Goal: Information Seeking & Learning: Learn about a topic

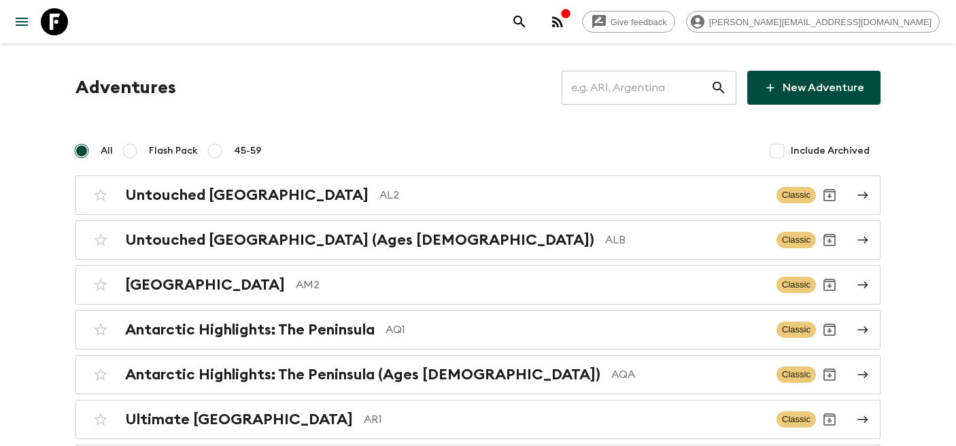
click at [671, 89] on input "text" at bounding box center [636, 88] width 149 height 38
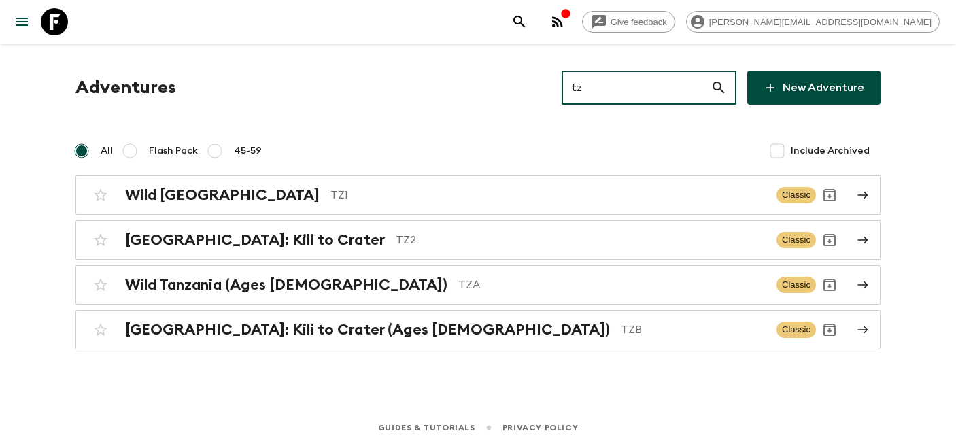
type input "tz2"
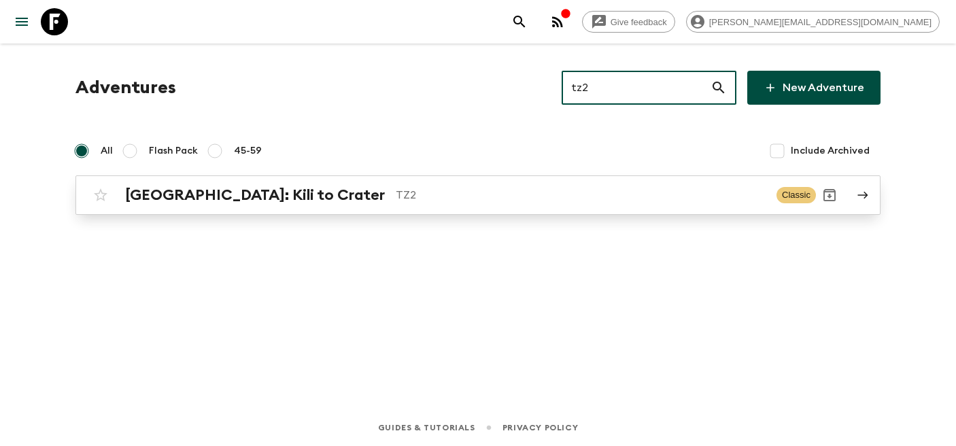
click at [180, 203] on h2 "[GEOGRAPHIC_DATA]: Kili to Crater" at bounding box center [255, 195] width 260 height 18
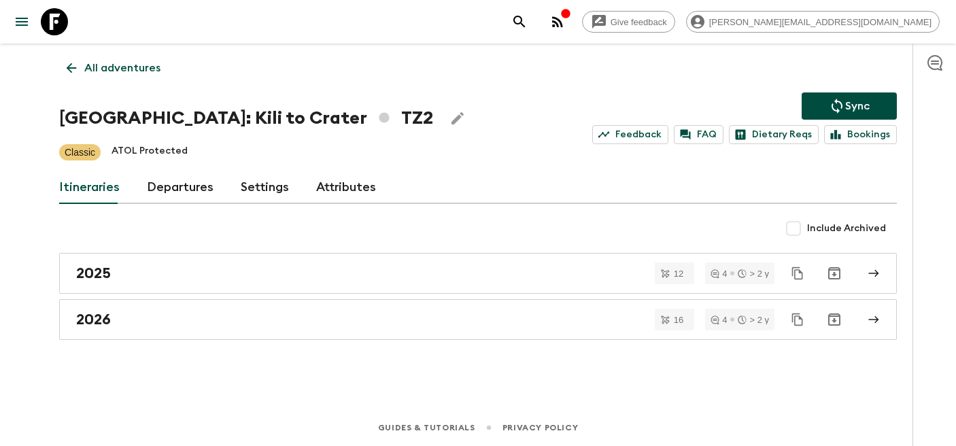
click at [172, 182] on link "Departures" at bounding box center [180, 187] width 67 height 33
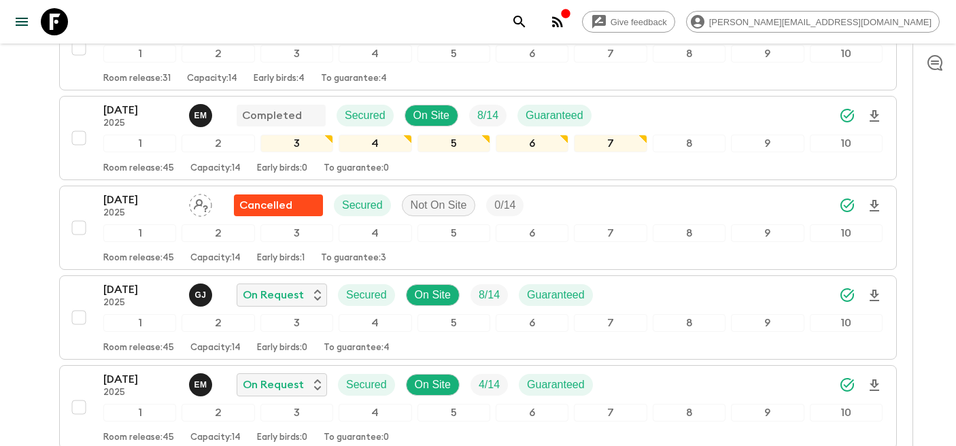
scroll to position [1562, 0]
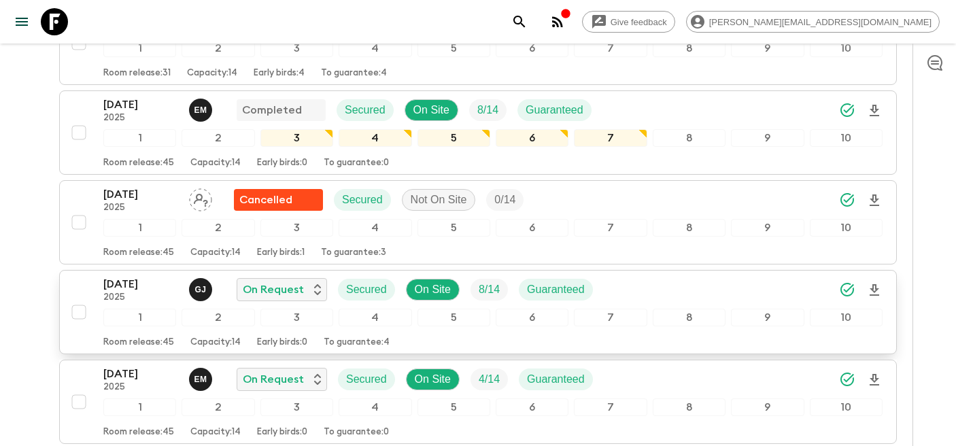
click at [118, 286] on p "[DATE]" at bounding box center [140, 284] width 75 height 16
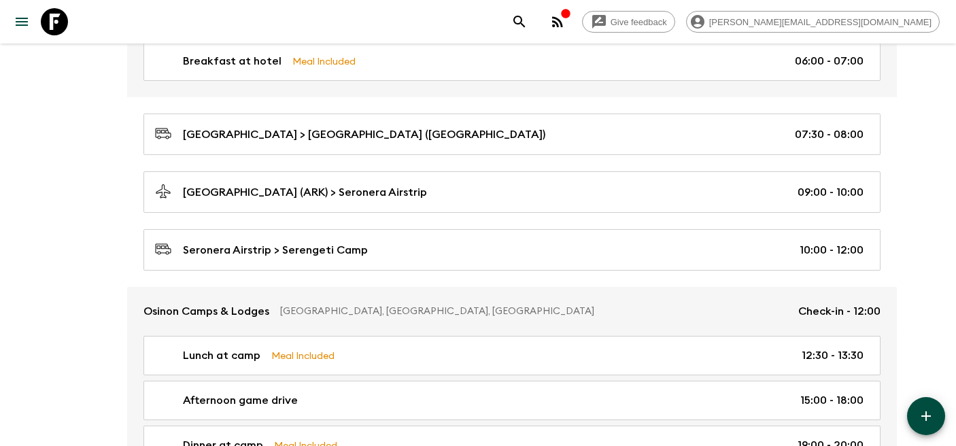
scroll to position [908, 0]
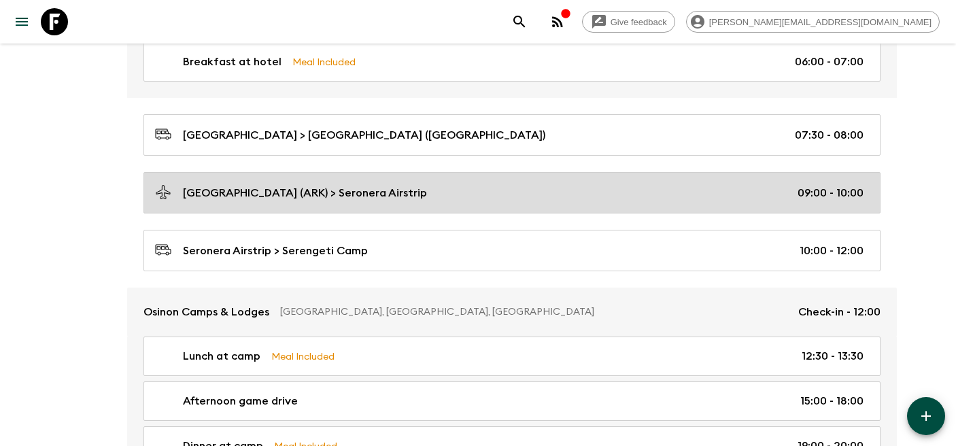
click at [418, 194] on div "[GEOGRAPHIC_DATA] (ARK) > Seronera Airstrip 09:00 - 10:00" at bounding box center [509, 193] width 709 height 18
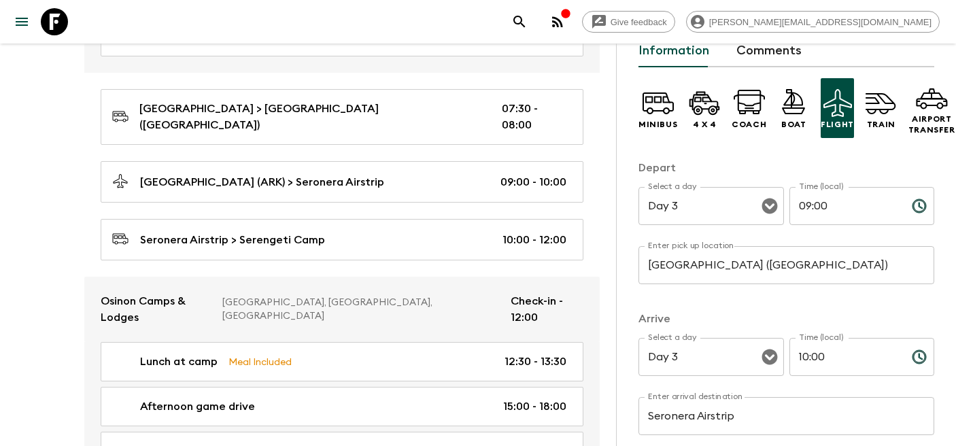
scroll to position [188, 0]
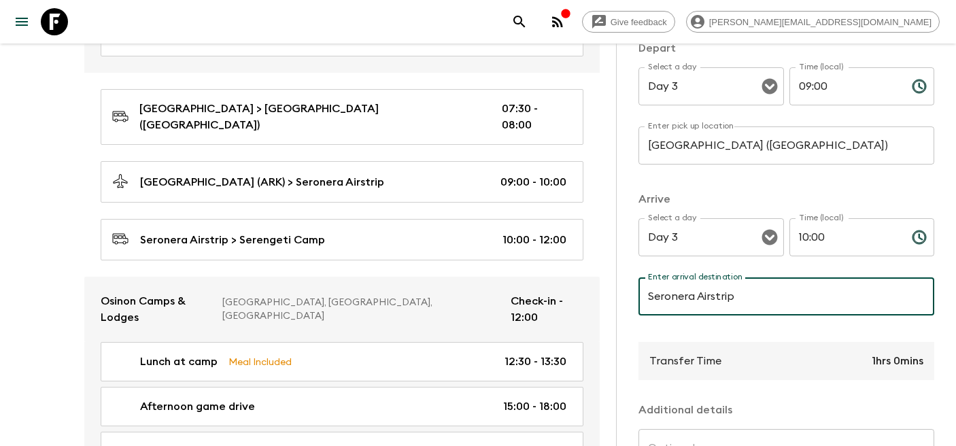
click at [50, 18] on icon at bounding box center [54, 21] width 27 height 27
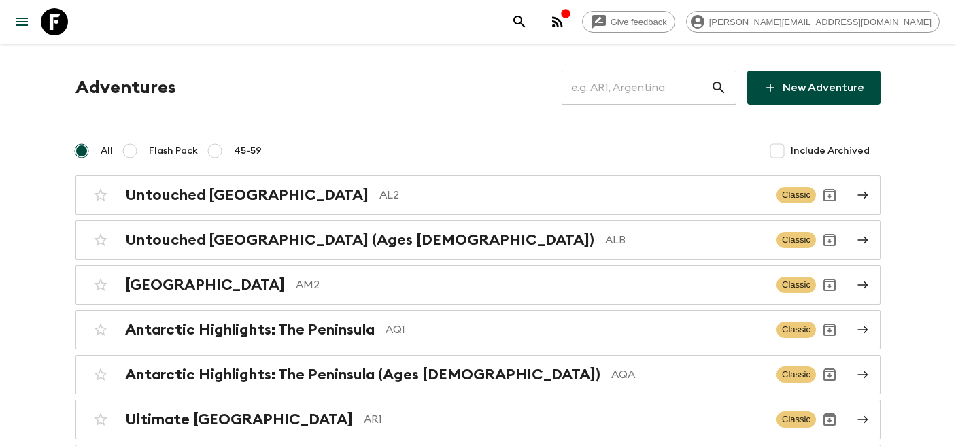
click at [634, 82] on input "text" at bounding box center [636, 88] width 149 height 38
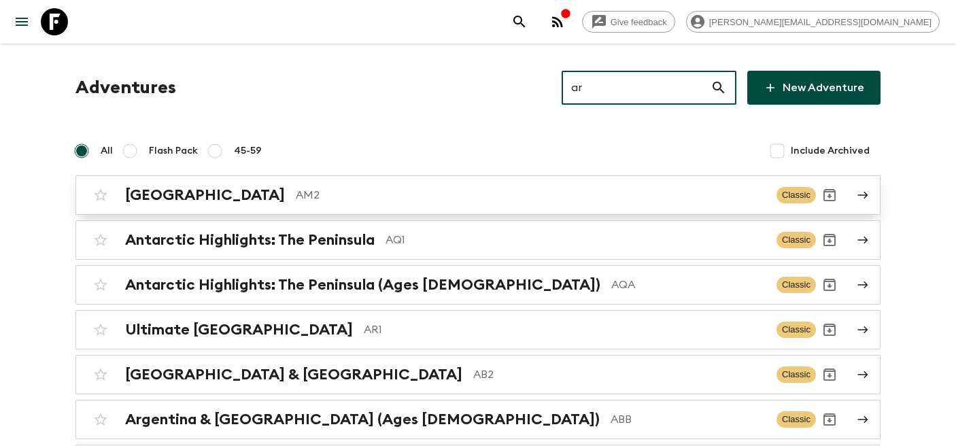
type input "ar1"
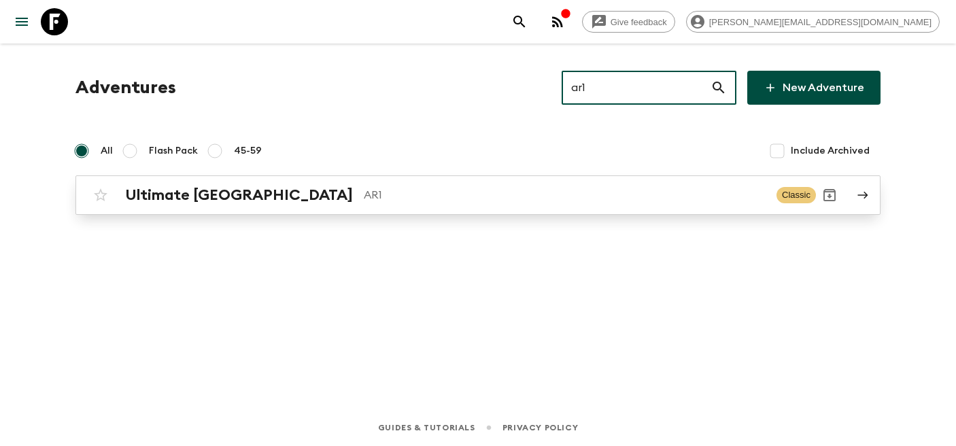
click at [194, 195] on h2 "Ultimate [GEOGRAPHIC_DATA]" at bounding box center [239, 195] width 228 height 18
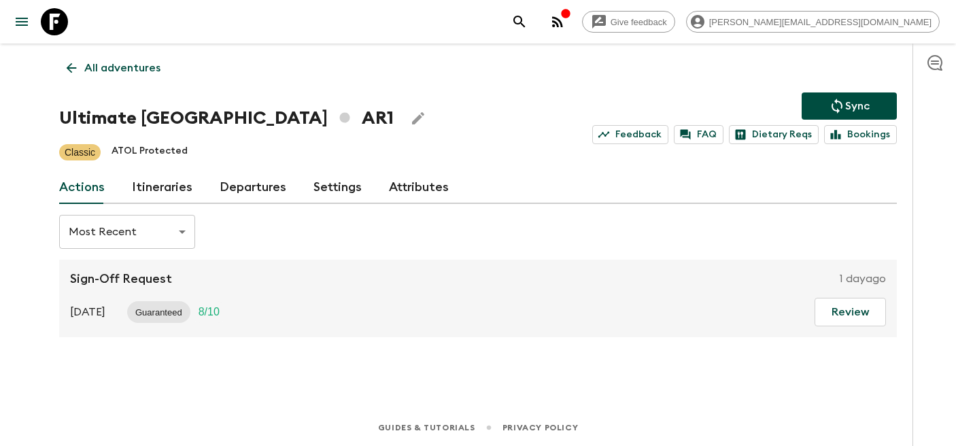
click at [245, 186] on link "Departures" at bounding box center [253, 187] width 67 height 33
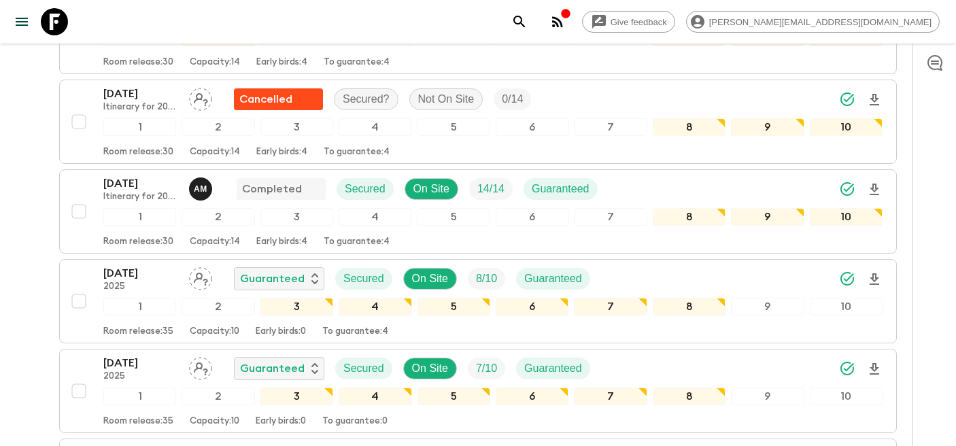
scroll to position [317, 0]
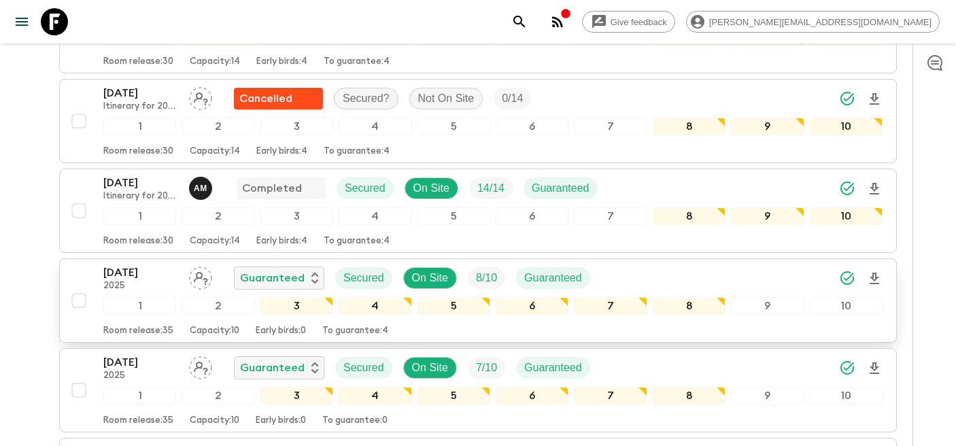
click at [133, 285] on p "2025" at bounding box center [140, 286] width 75 height 11
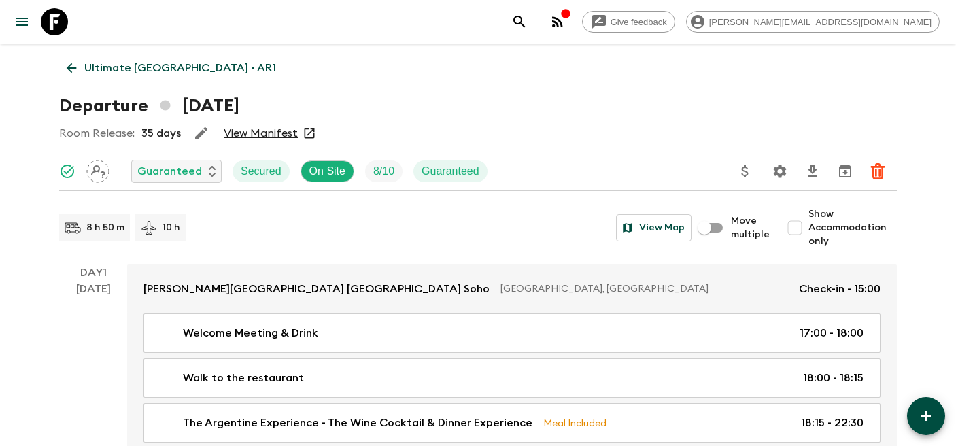
click at [800, 230] on input "Show Accommodation only" at bounding box center [794, 227] width 27 height 27
checkbox input "true"
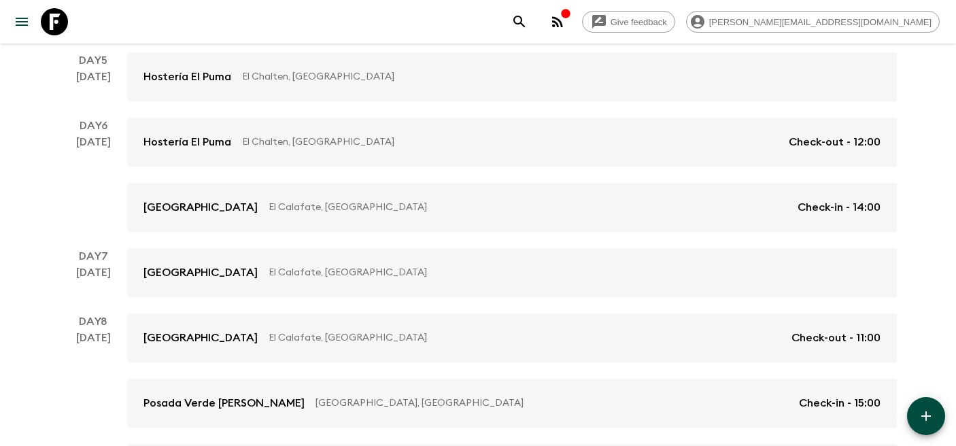
scroll to position [522, 0]
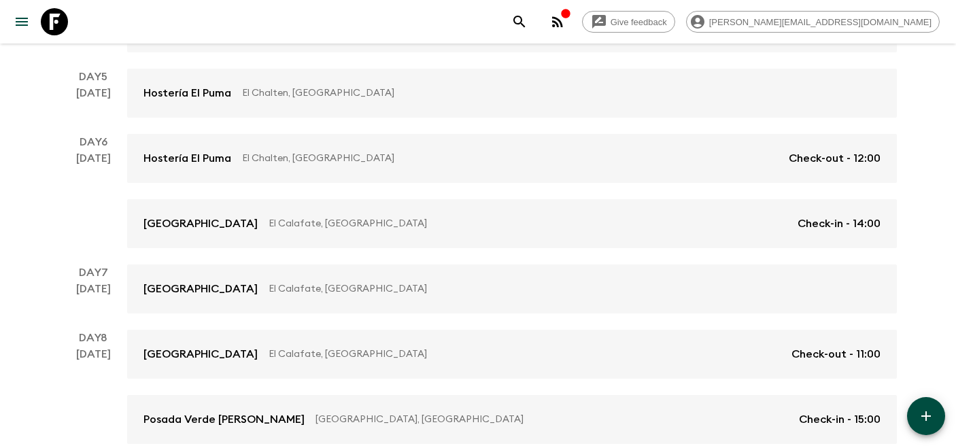
click at [483, 235] on link "[GEOGRAPHIC_DATA], [GEOGRAPHIC_DATA] Check-in - 14:00" at bounding box center [512, 223] width 770 height 49
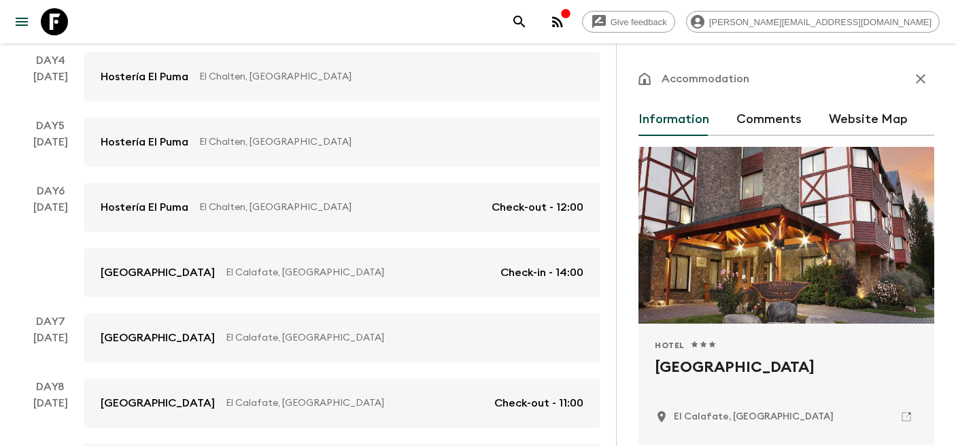
scroll to position [302, 0]
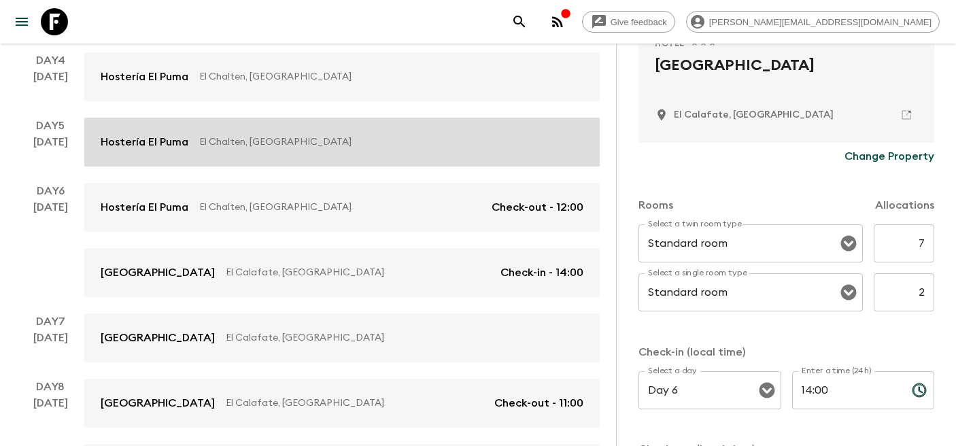
click at [244, 118] on link "Hostería El Puma El Chalten, [GEOGRAPHIC_DATA]" at bounding box center [341, 142] width 515 height 49
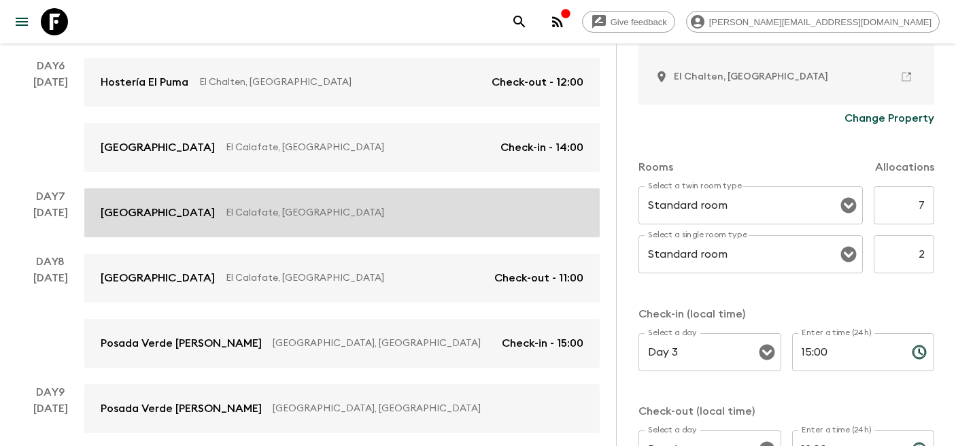
scroll to position [726, 0]
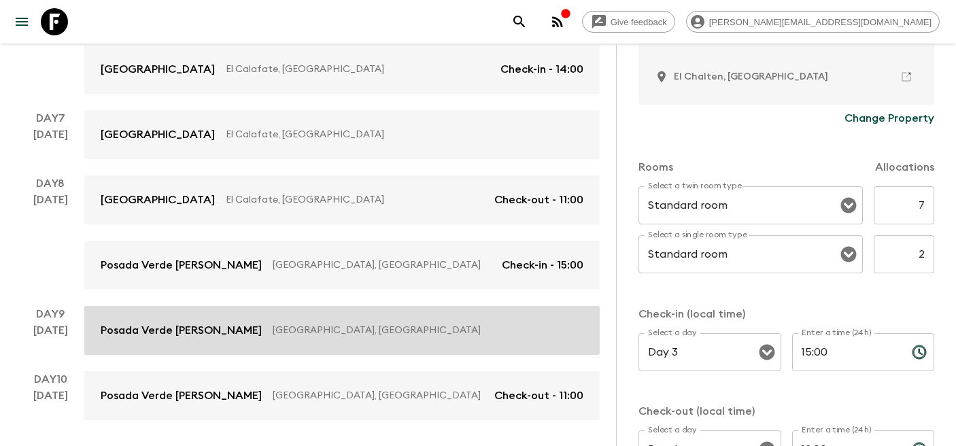
click at [194, 322] on p "Posada Verde [PERSON_NAME]" at bounding box center [181, 330] width 161 height 16
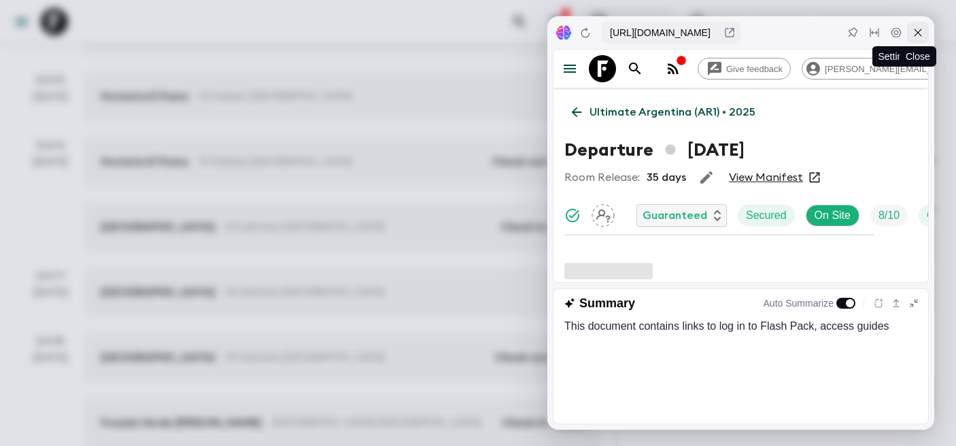
click at [919, 31] on icon at bounding box center [918, 32] width 7 height 7
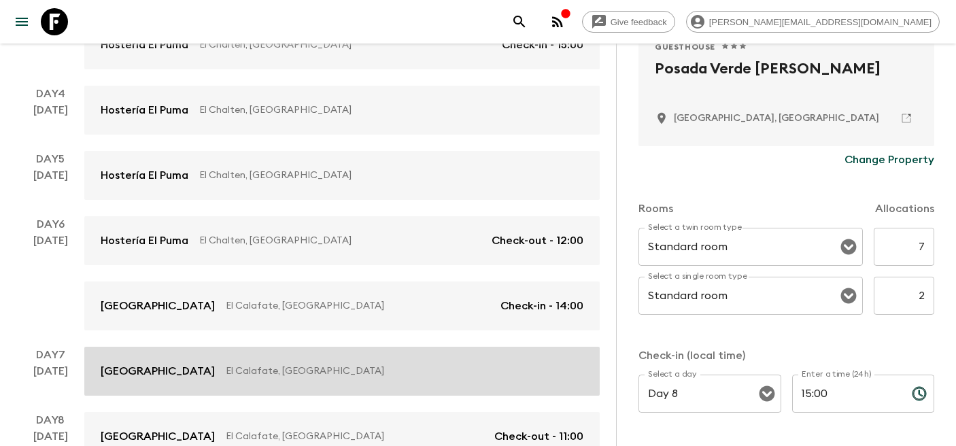
scroll to position [465, 0]
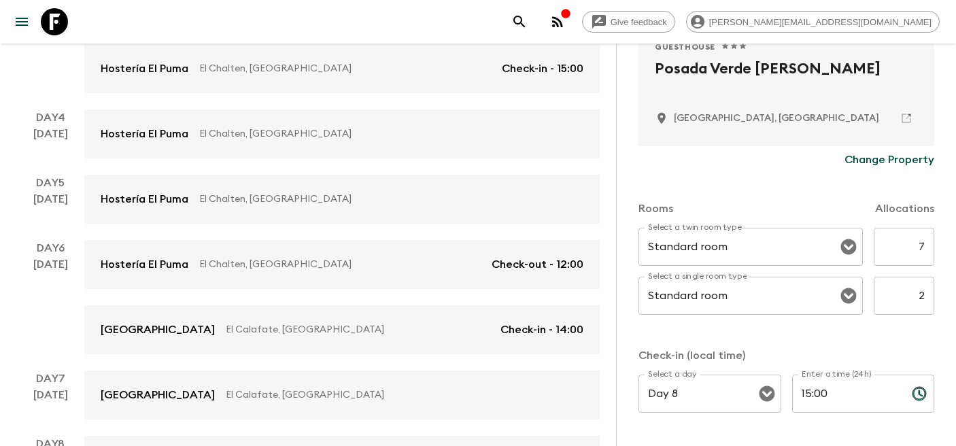
click at [58, 15] on icon at bounding box center [54, 21] width 27 height 27
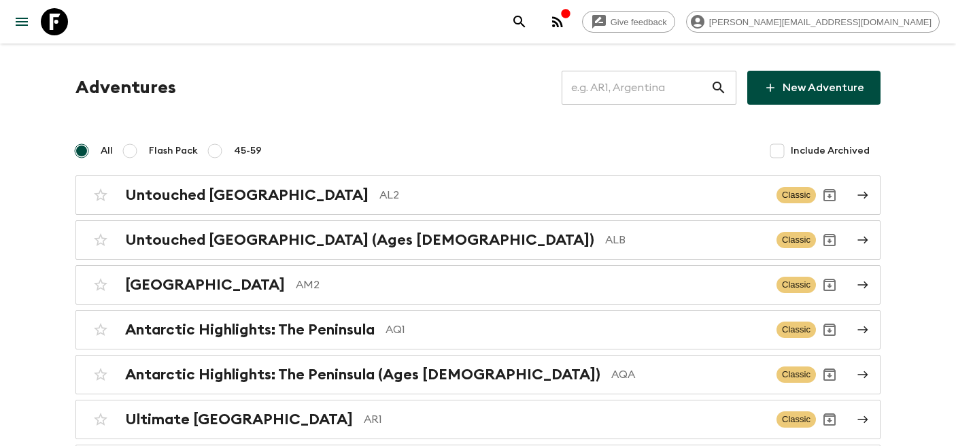
click at [658, 95] on input "text" at bounding box center [636, 88] width 149 height 38
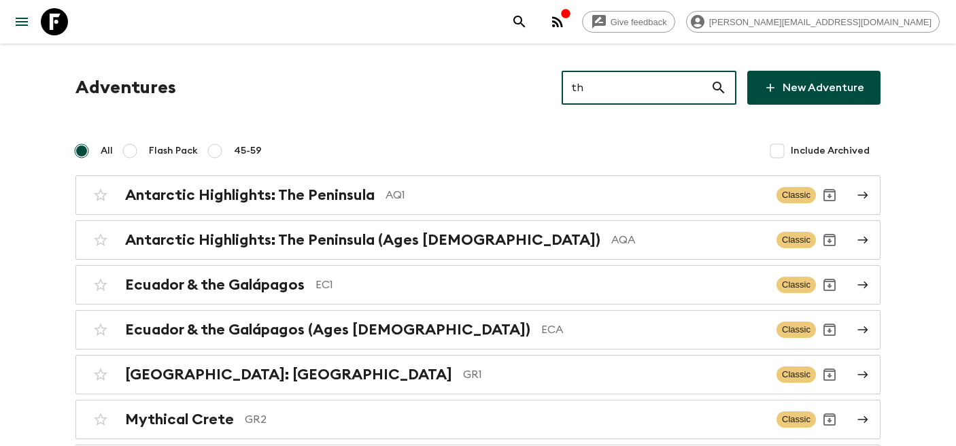
type input "th2"
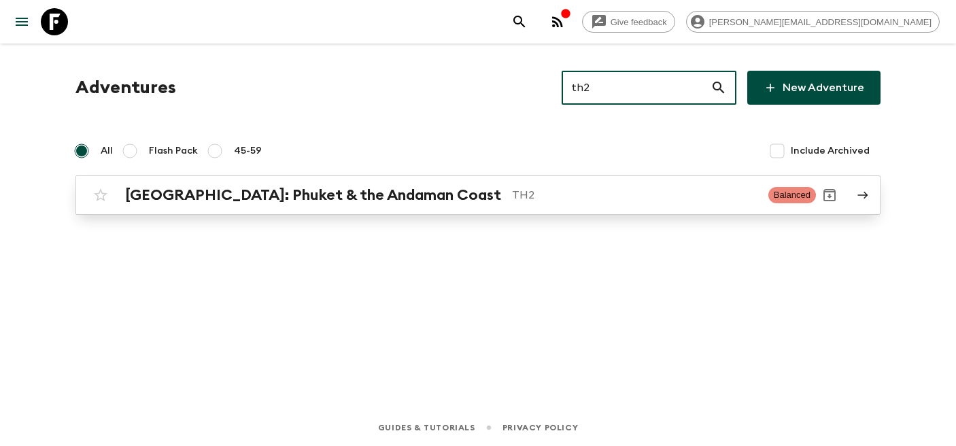
click at [357, 192] on h2 "[GEOGRAPHIC_DATA]: Phuket & the Andaman Coast" at bounding box center [313, 195] width 376 height 18
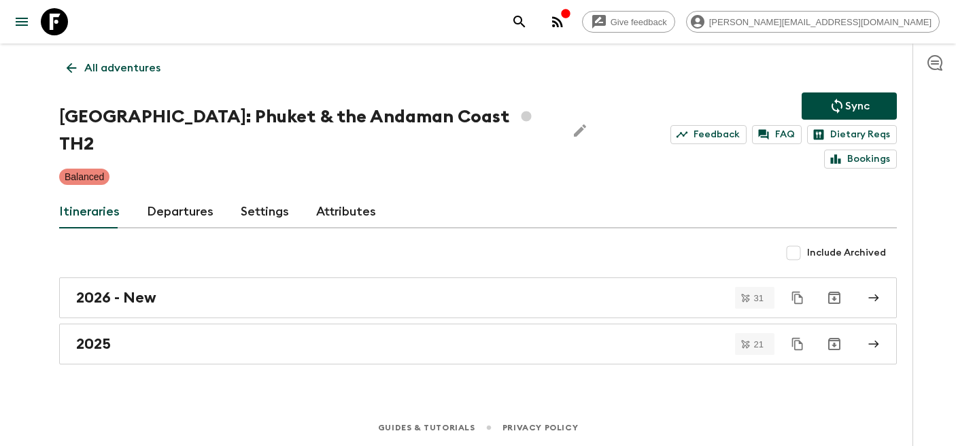
click at [168, 196] on link "Departures" at bounding box center [180, 212] width 67 height 33
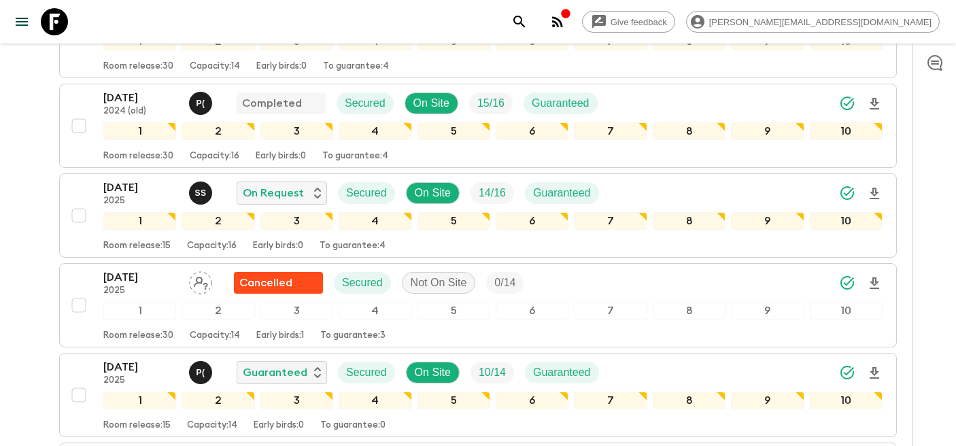
scroll to position [331, 0]
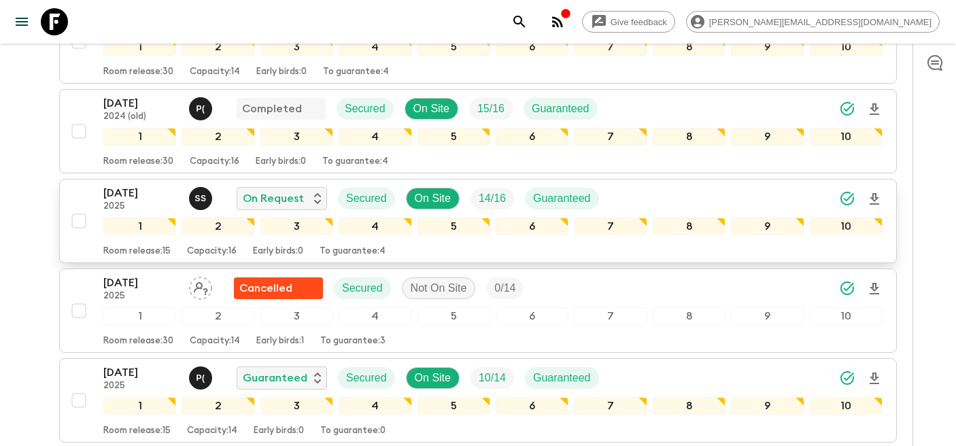
click at [127, 185] on p "[DATE]" at bounding box center [140, 193] width 75 height 16
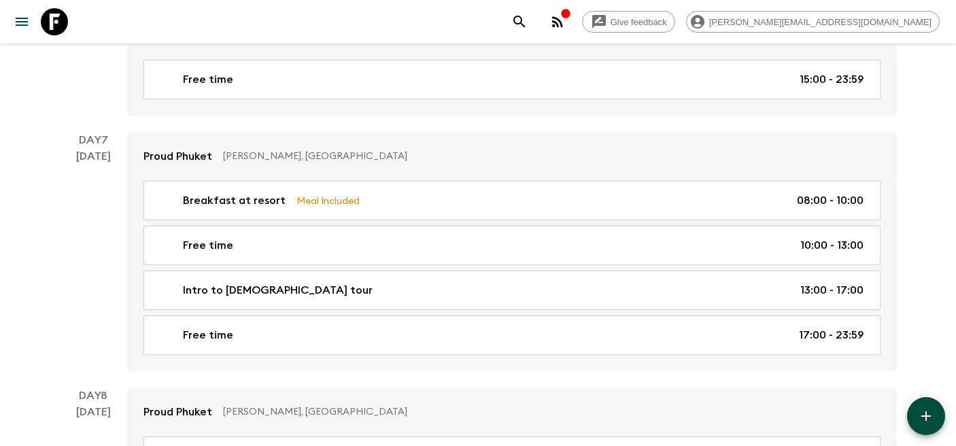
scroll to position [1902, 0]
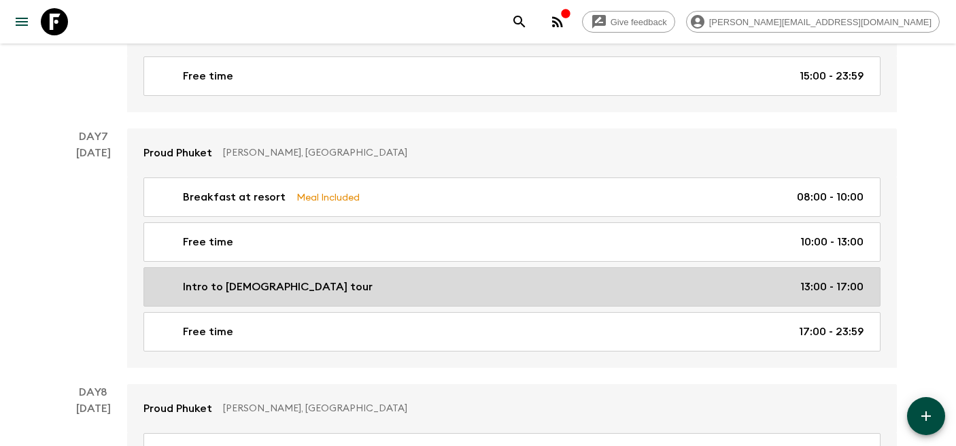
click at [290, 272] on link "Intro to [DEMOGRAPHIC_DATA] tour 13:00 - 17:00" at bounding box center [511, 286] width 737 height 39
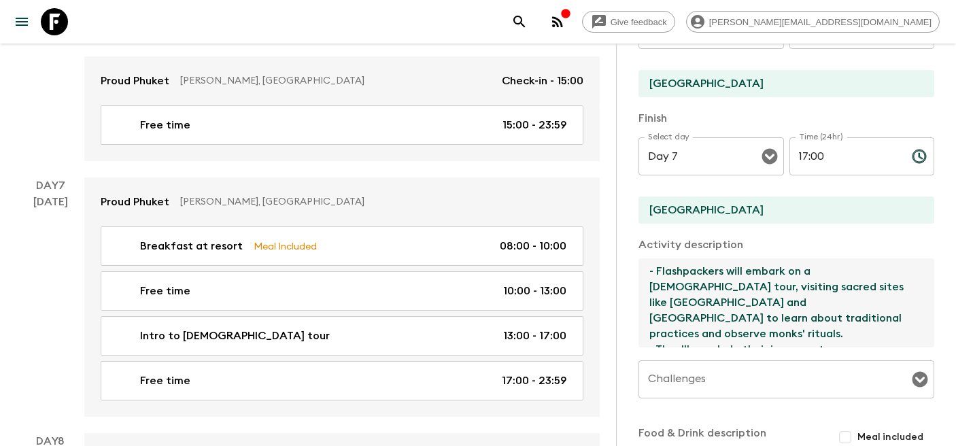
drag, startPoint x: 711, startPoint y: 335, endPoint x: 675, endPoint y: 260, distance: 83.0
click at [675, 260] on textarea "- Flashpackers will embark on a [DEMOGRAPHIC_DATA] tour, visiting sacred sites …" at bounding box center [781, 302] width 285 height 89
